Goal: Task Accomplishment & Management: Manage account settings

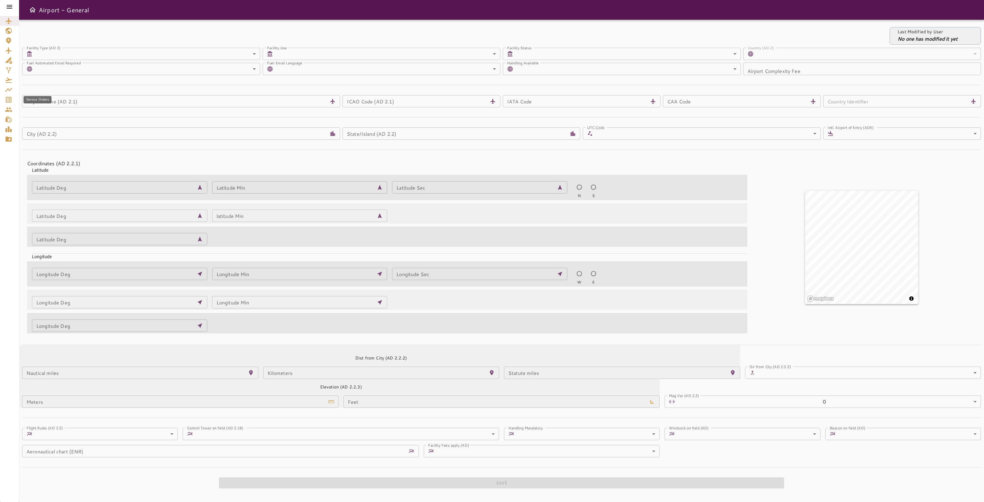
click at [12, 102] on div "Service Orders" at bounding box center [9, 99] width 9 height 7
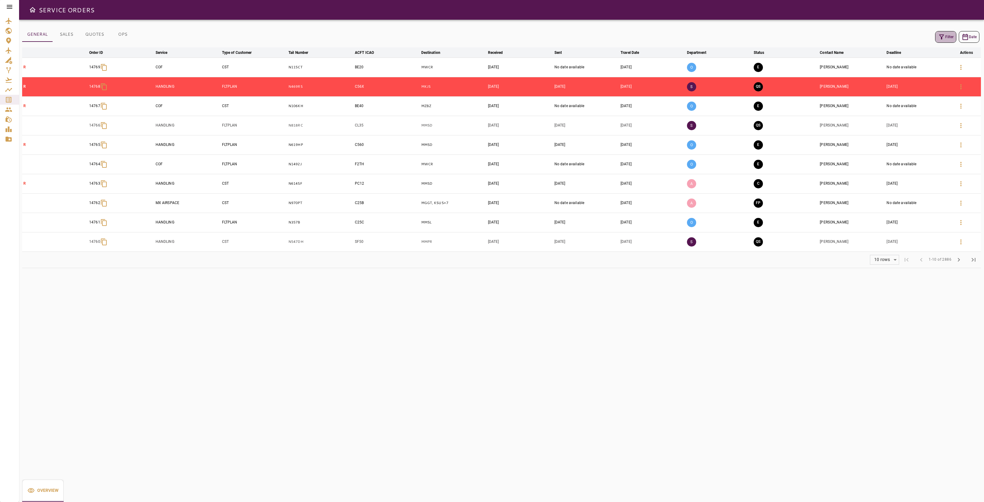
click at [943, 34] on icon "button" at bounding box center [941, 36] width 5 height 5
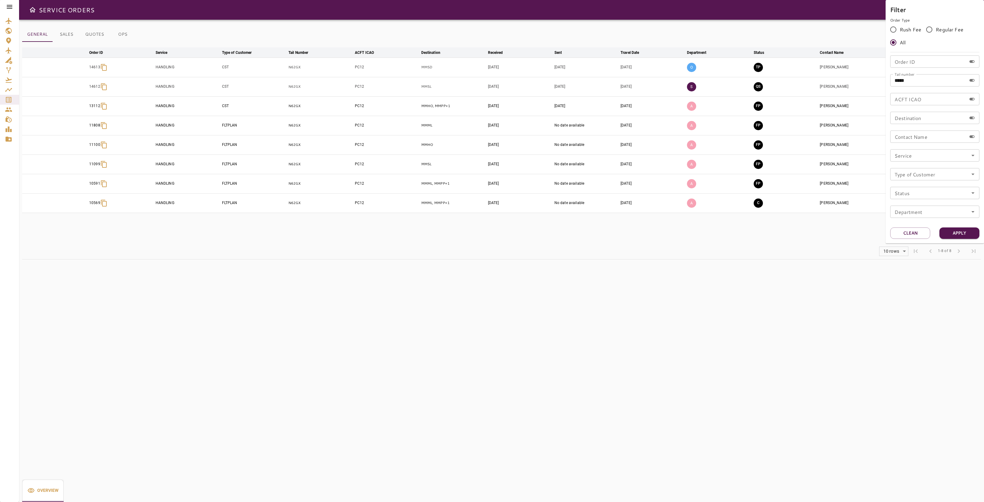
click at [795, 273] on div at bounding box center [492, 251] width 984 height 502
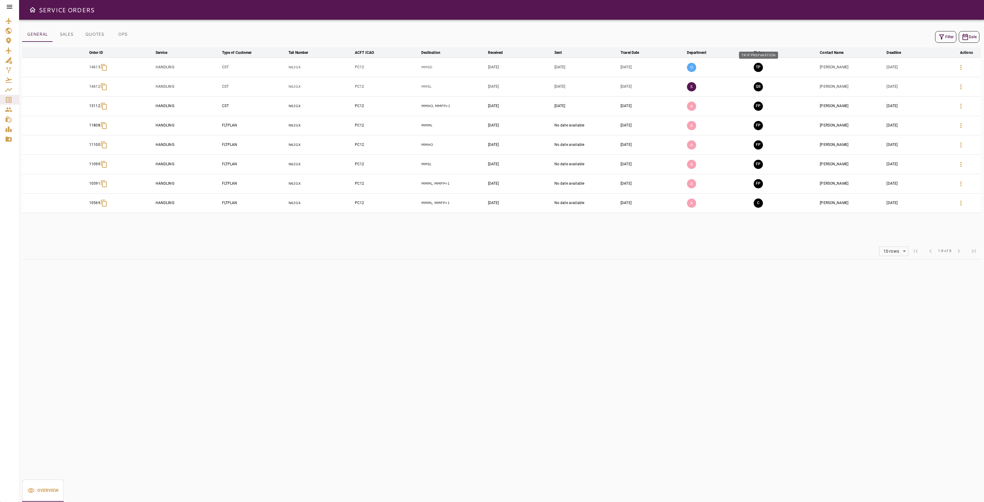
click at [758, 67] on button "TP" at bounding box center [758, 67] width 9 height 9
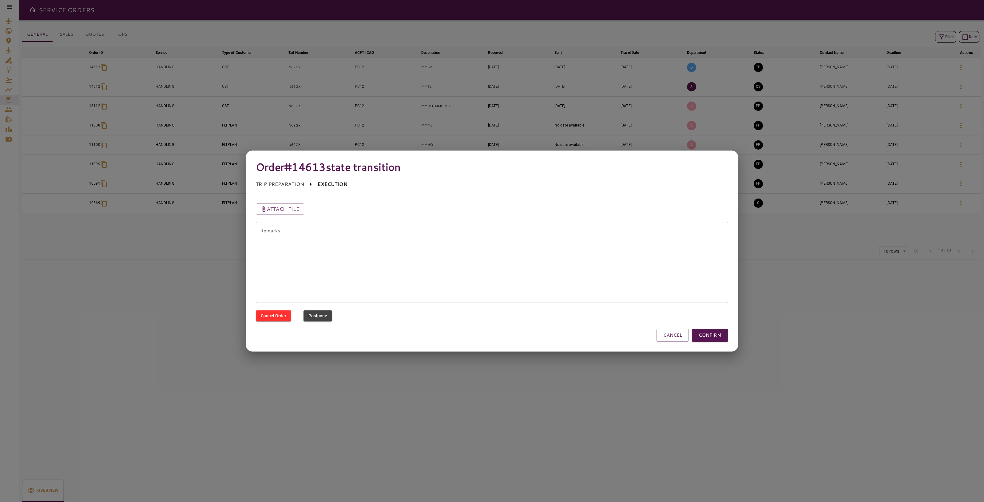
click at [717, 334] on button "CONFIRM" at bounding box center [710, 334] width 36 height 13
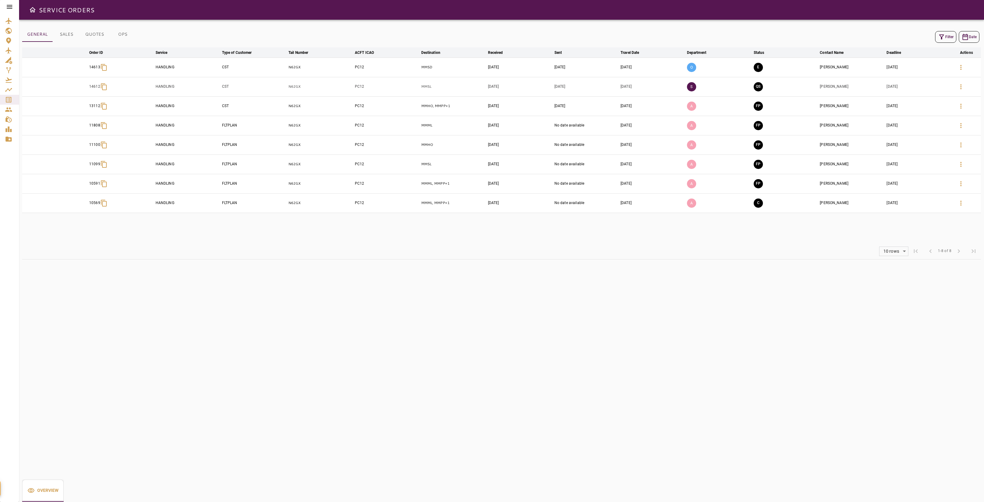
click at [961, 66] on icon "button" at bounding box center [961, 67] width 1 height 5
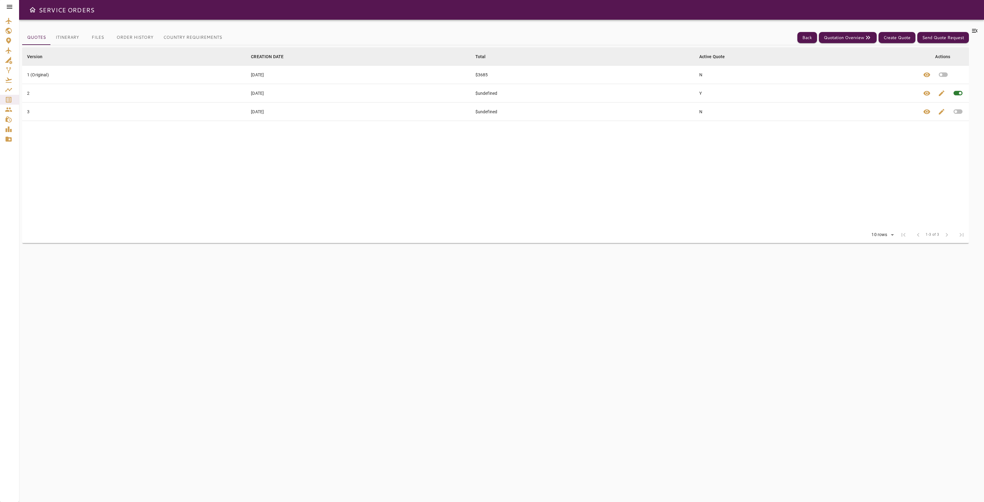
click at [980, 29] on div at bounding box center [975, 260] width 12 height 467
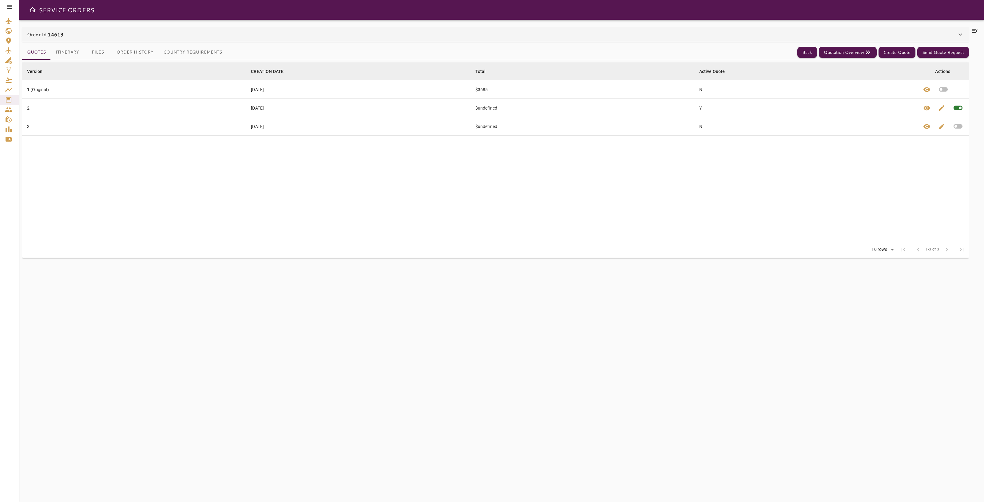
click at [977, 30] on icon at bounding box center [975, 31] width 6 height 4
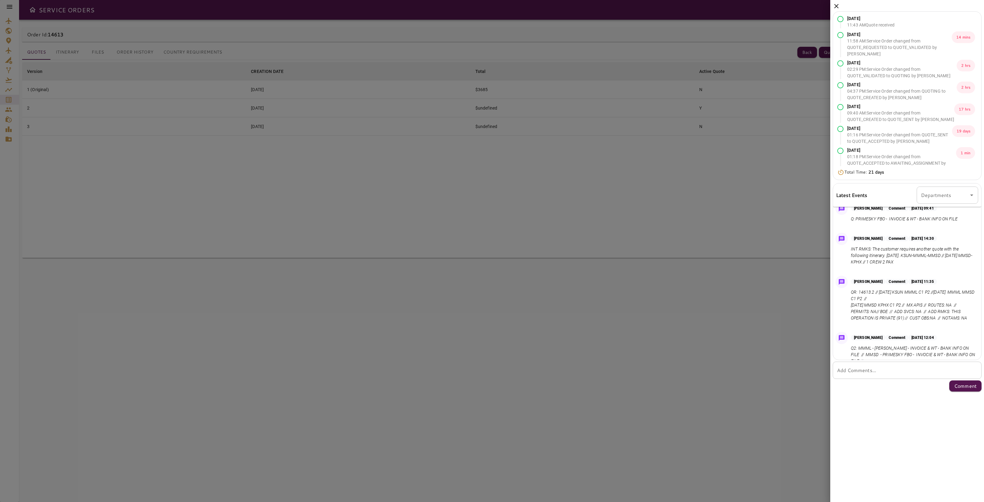
scroll to position [192, 0]
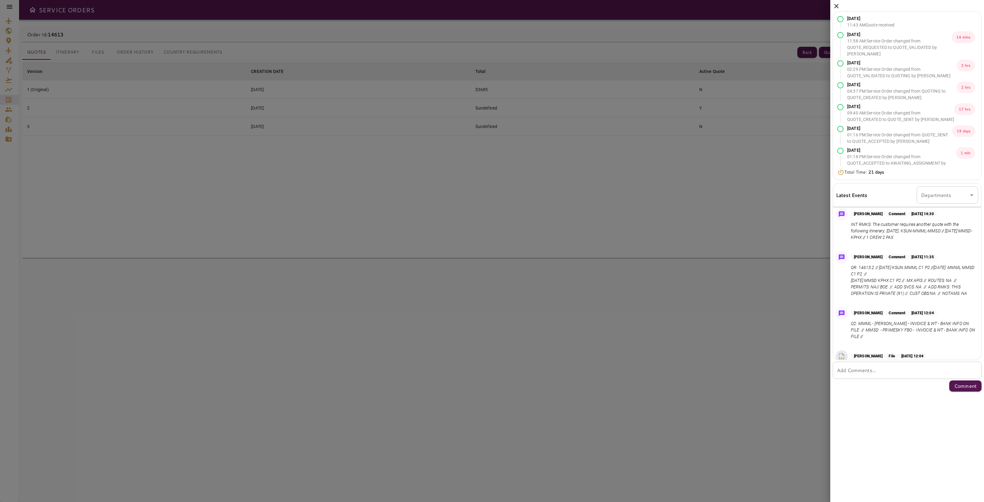
click at [833, 6] on icon at bounding box center [836, 5] width 7 height 7
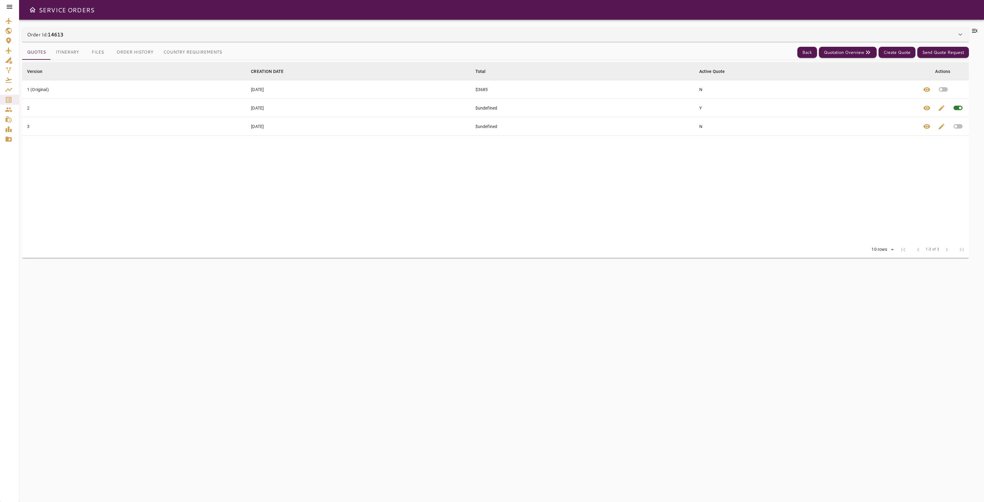
click at [69, 54] on button "Itinerary" at bounding box center [67, 52] width 33 height 15
